Goal: Transaction & Acquisition: Obtain resource

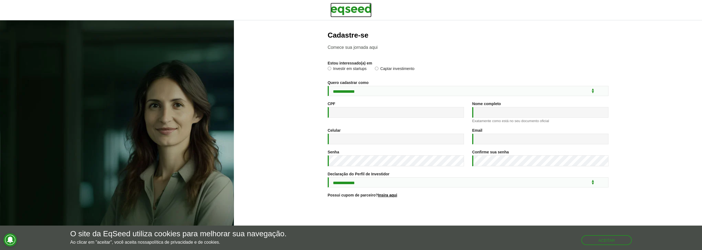
click at [339, 6] on img at bounding box center [350, 10] width 41 height 14
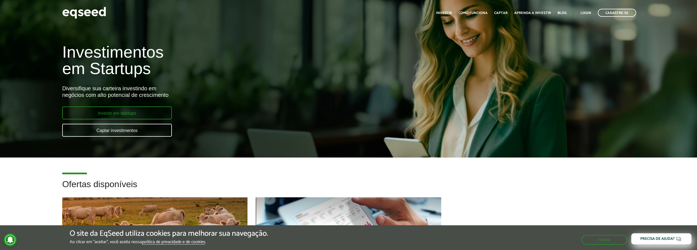
click at [131, 115] on link "Investir em startups" at bounding box center [117, 112] width 110 height 13
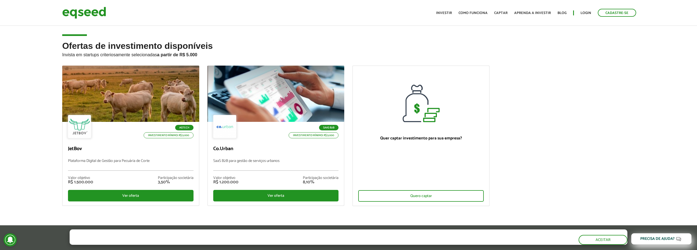
click at [31, 123] on div "Ofertas de investimento disponíveis Invista em startups criteriosamente selecio…" at bounding box center [348, 141] width 697 height 200
